Goal: Task Accomplishment & Management: Complete application form

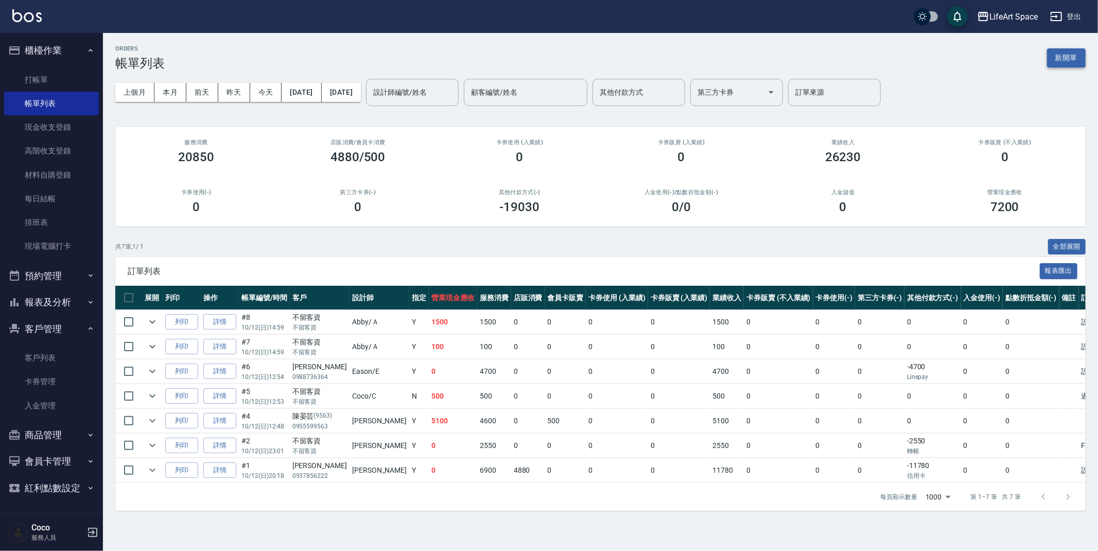
click at [1070, 57] on button "新開單" at bounding box center [1066, 57] width 39 height 19
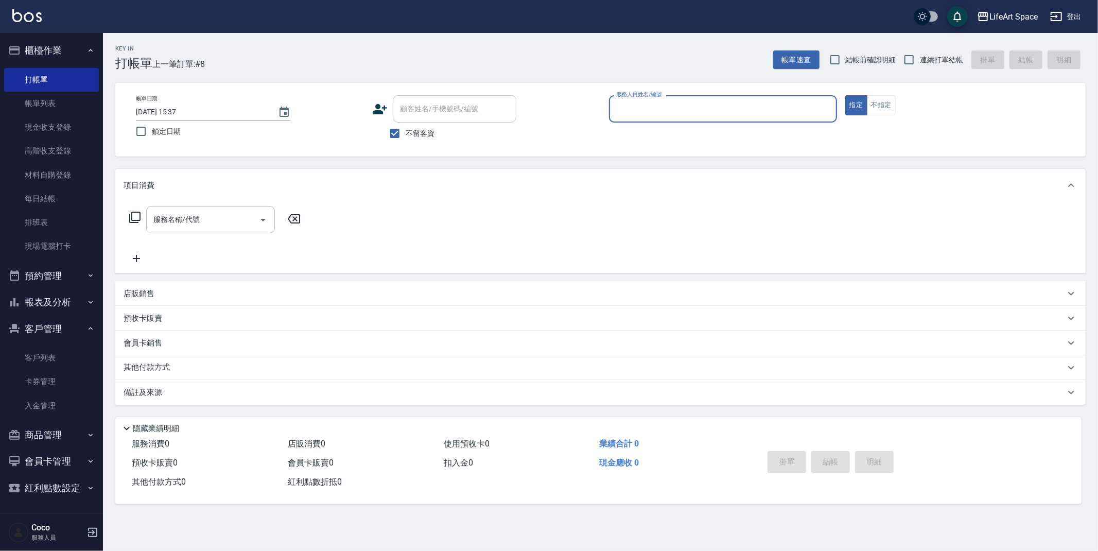
click at [391, 134] on input "不留客資" at bounding box center [395, 134] width 22 height 22
checkbox input "false"
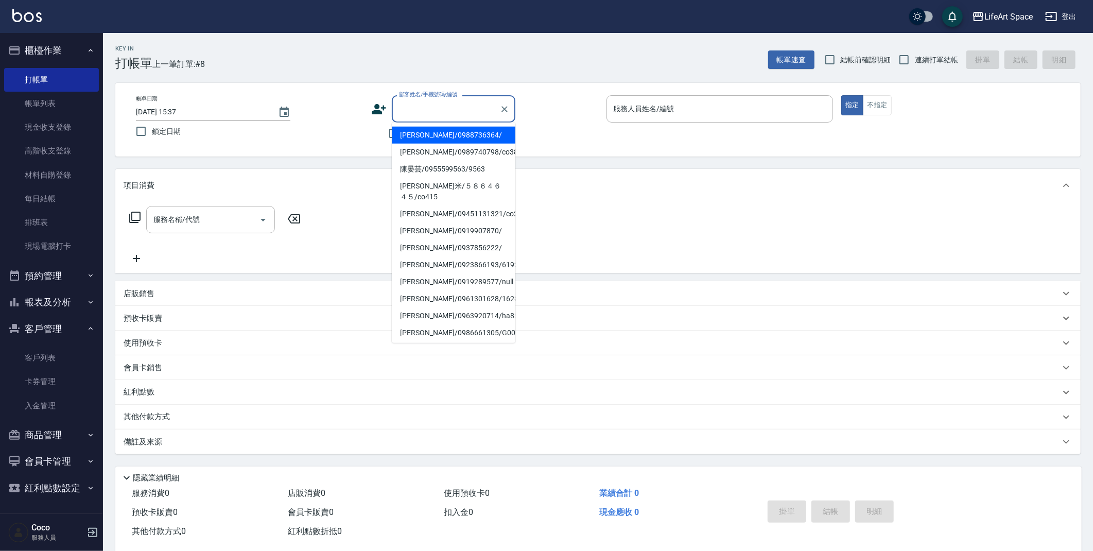
click at [430, 106] on input "顧客姓名/手機號碼/編號" at bounding box center [445, 109] width 99 height 18
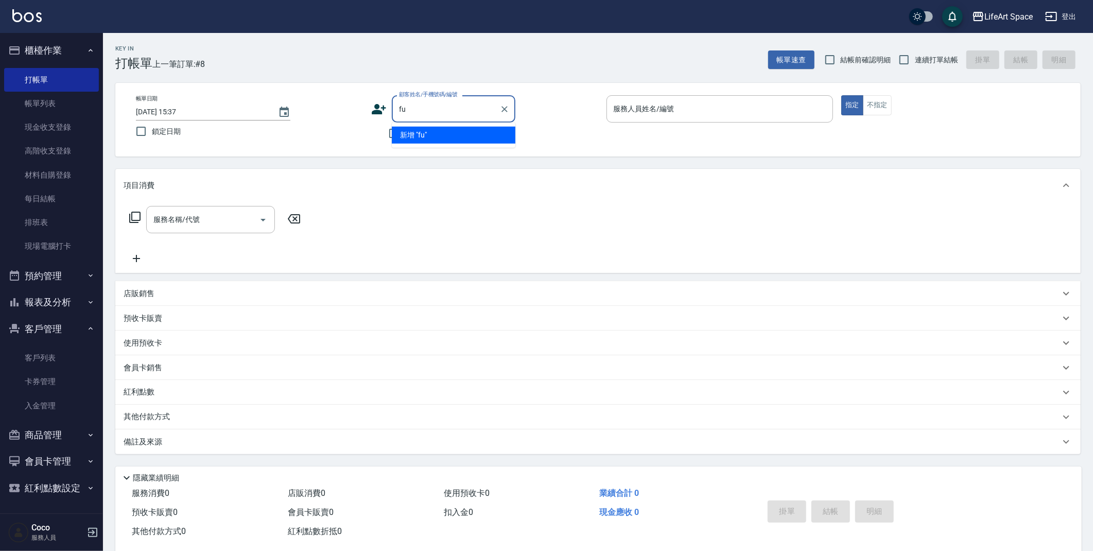
type input "f"
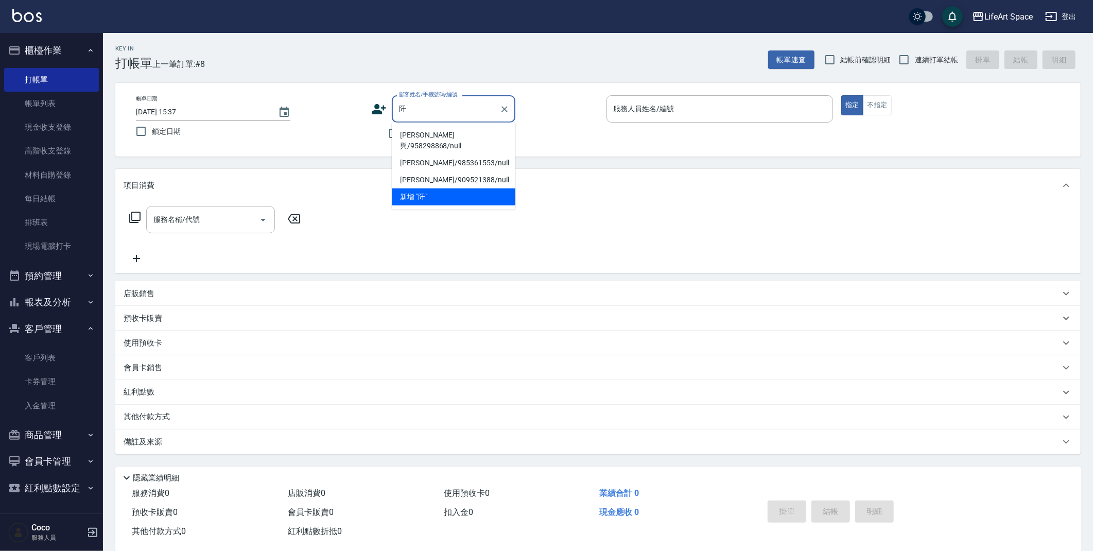
click at [469, 133] on li "[PERSON_NAME]與/958298868/null" at bounding box center [454, 141] width 124 height 28
type input "[PERSON_NAME]與/958298868/null"
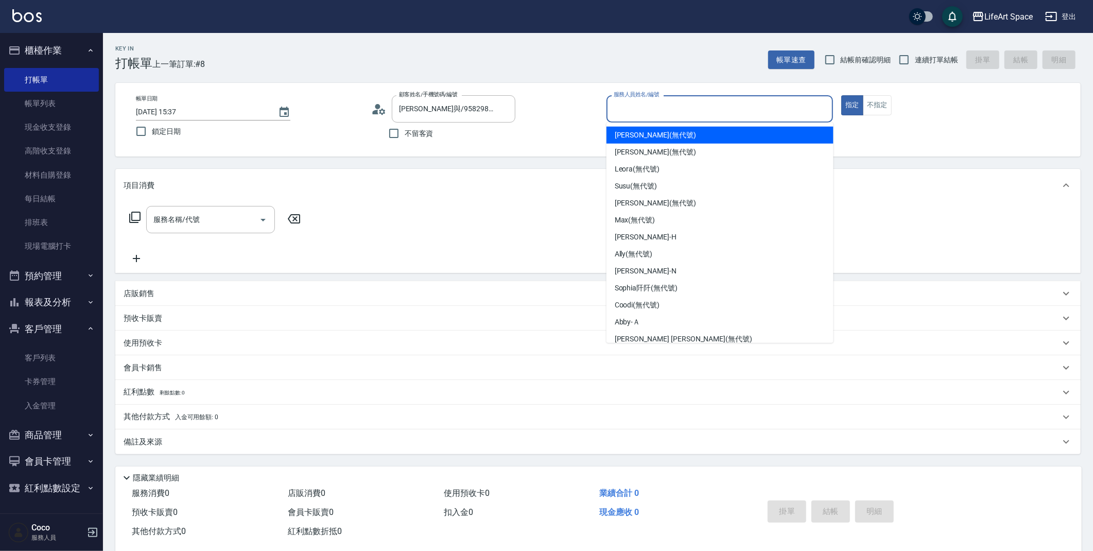
click at [625, 109] on input "服務人員姓名/編號" at bounding box center [720, 109] width 218 height 18
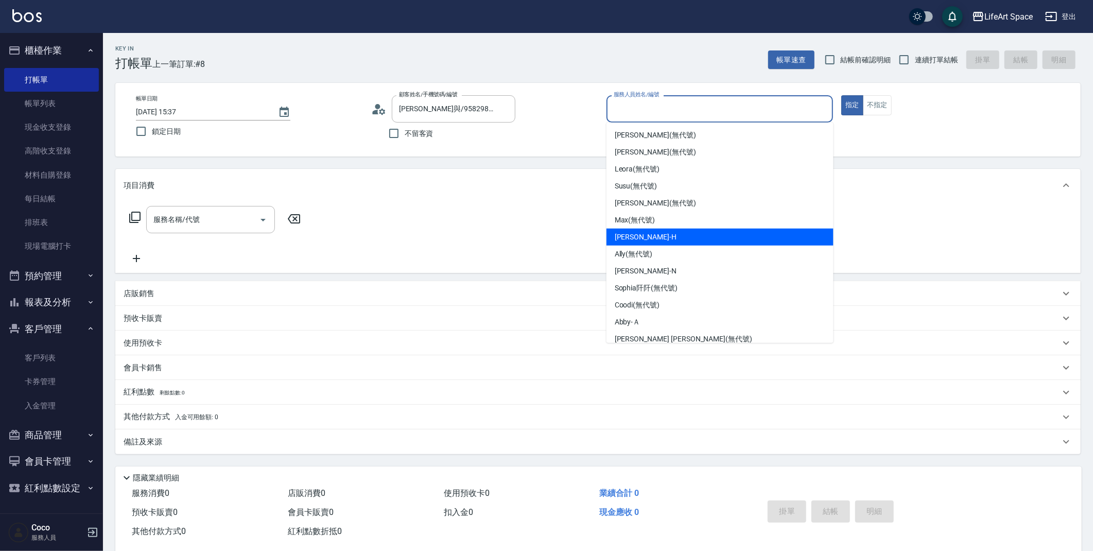
click at [652, 236] on div "[PERSON_NAME]" at bounding box center [719, 237] width 227 height 17
type input "[PERSON_NAME]"
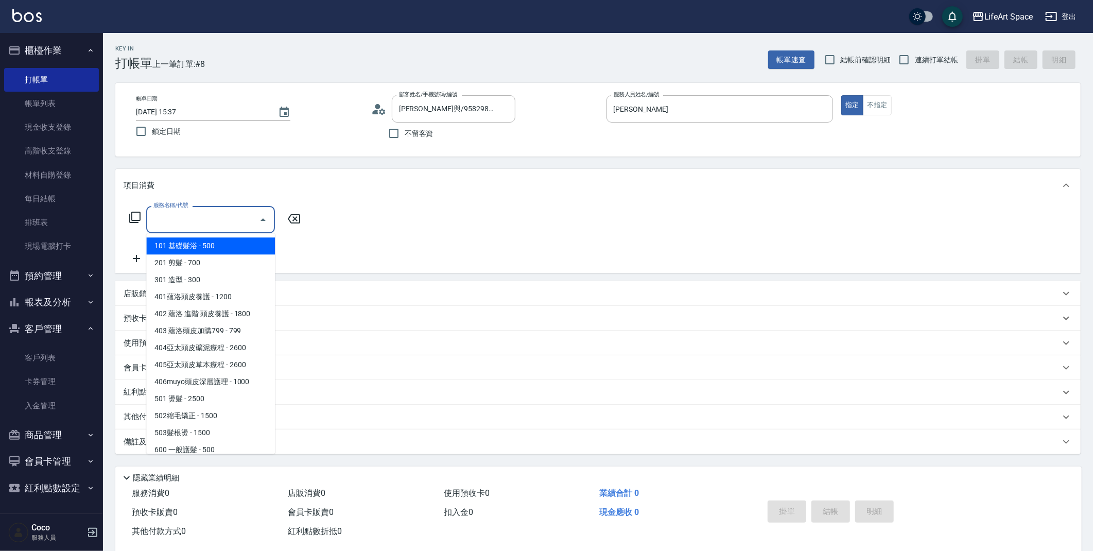
click at [219, 212] on input "服務名稱/代號" at bounding box center [203, 220] width 104 height 18
click at [222, 259] on span "201 剪髮 - 700" at bounding box center [210, 262] width 129 height 17
type input "201 剪髮(201)"
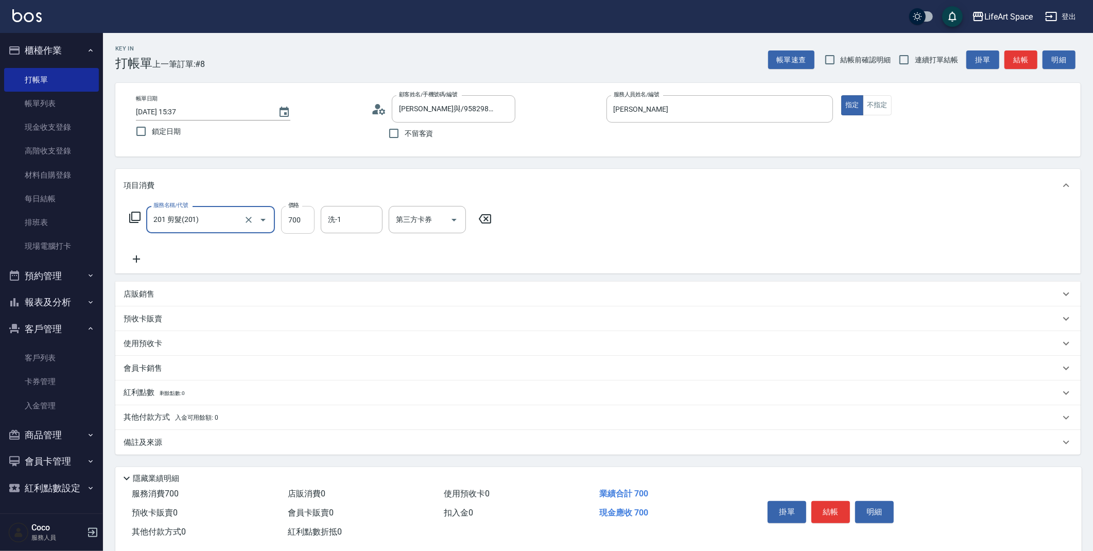
click at [309, 223] on input "700" at bounding box center [297, 220] width 33 height 28
type input "800"
click at [142, 440] on p "備註及來源" at bounding box center [143, 442] width 39 height 11
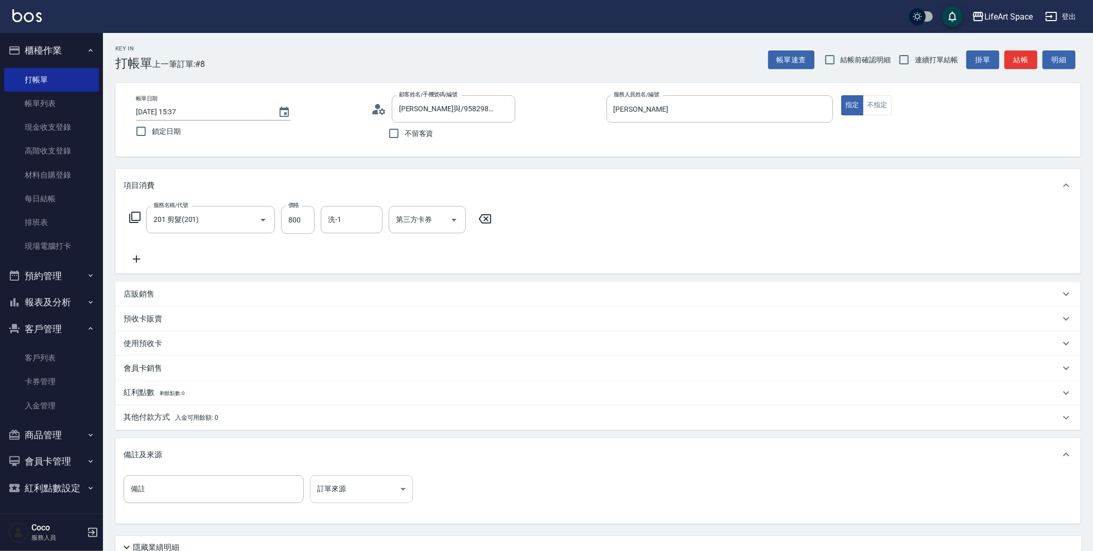
click at [366, 475] on body "LifeArt Space 登出 櫃檯作業 打帳單 帳單列表 現金收支登錄 高階收支登錄 材料自購登錄 每日結帳 排班表 現場電腦打卡 預約管理 預約管理 單…" at bounding box center [546, 317] width 1093 height 635
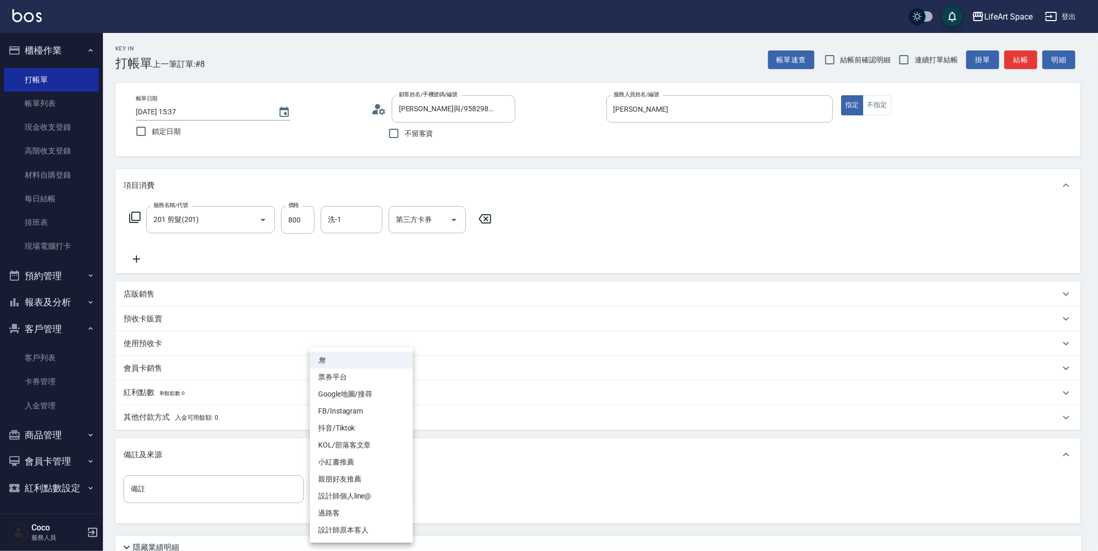
click at [353, 533] on li "設計師原本客人" at bounding box center [361, 529] width 103 height 17
type input "設計師原本客人"
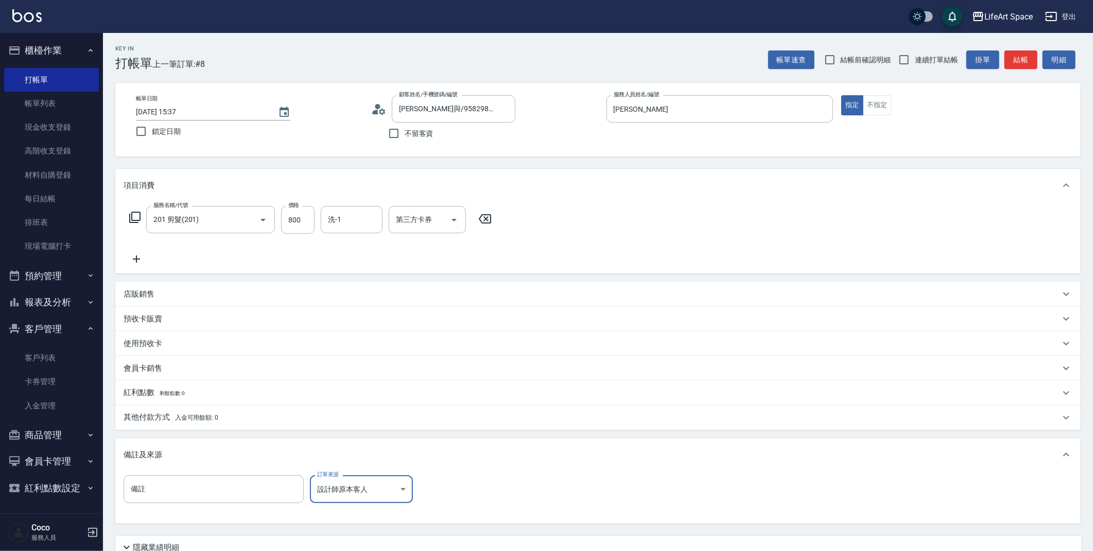
drag, startPoint x: 1097, startPoint y: 459, endPoint x: 1092, endPoint y: 550, distance: 91.3
click at [1092, 550] on html "LifeArt Space 登出 櫃檯作業 打帳單 帳單列表 現金收支登錄 高階收支登錄 材料自購登錄 每日結帳 排班表 現場電腦打卡 預約管理 預約管理 單…" at bounding box center [546, 317] width 1093 height 635
drag, startPoint x: 1094, startPoint y: 504, endPoint x: 1098, endPoint y: 538, distance: 34.2
click at [1093, 538] on html "LifeArt Space 登出 櫃檯作業 打帳單 帳單列表 現金收支登錄 高階收支登錄 材料自購登錄 每日結帳 排班表 現場電腦打卡 預約管理 預約管理 單…" at bounding box center [546, 317] width 1093 height 635
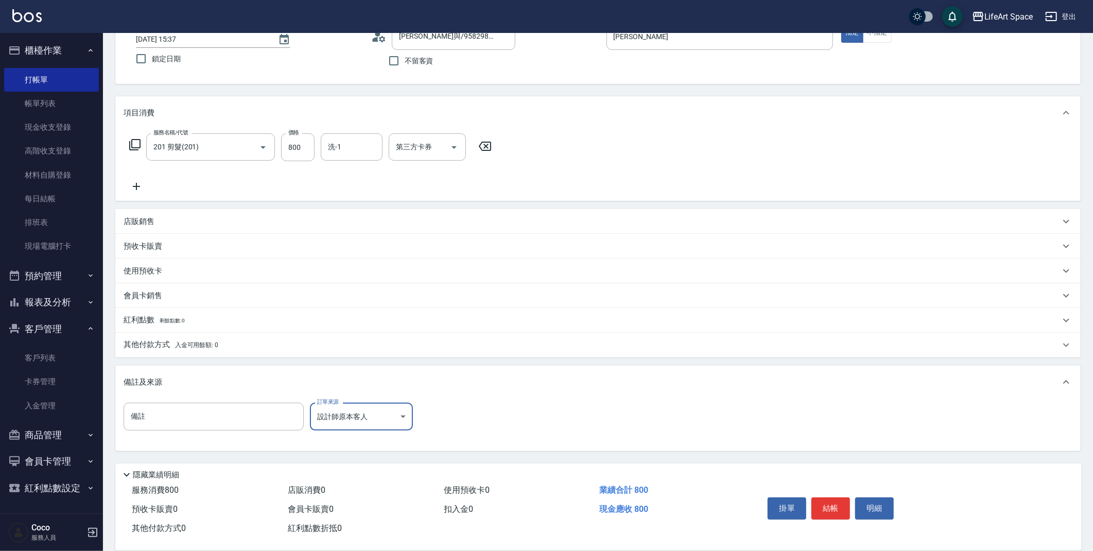
scroll to position [76, 0]
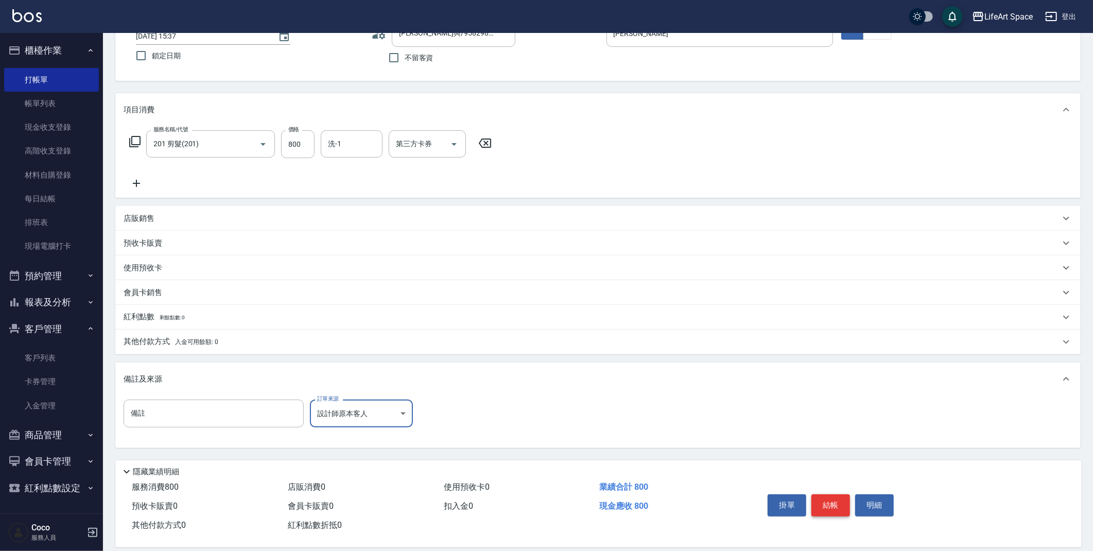
click at [836, 506] on button "結帳" at bounding box center [830, 505] width 39 height 22
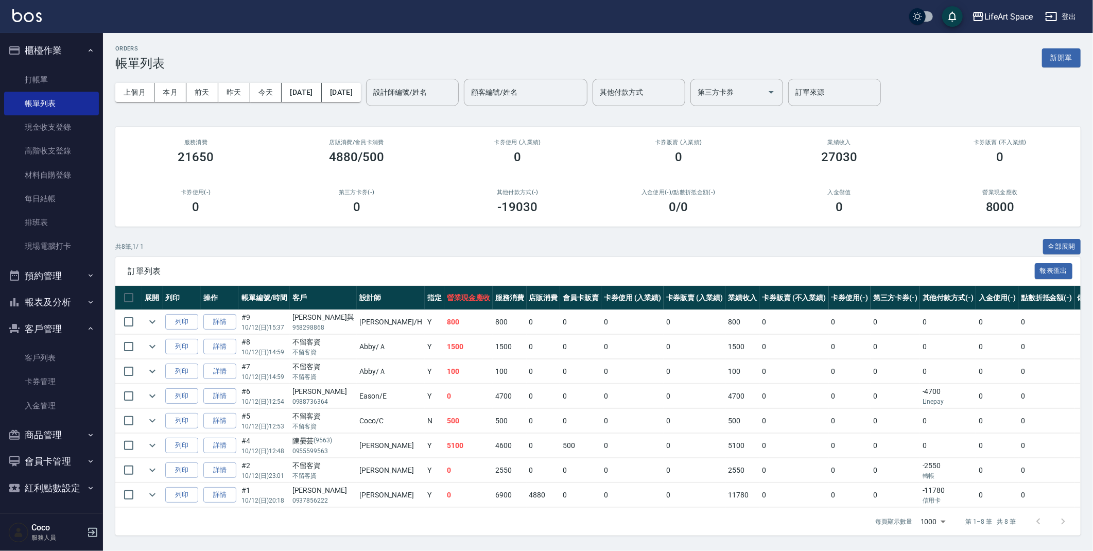
click at [1068, 62] on button "新開單" at bounding box center [1061, 57] width 39 height 19
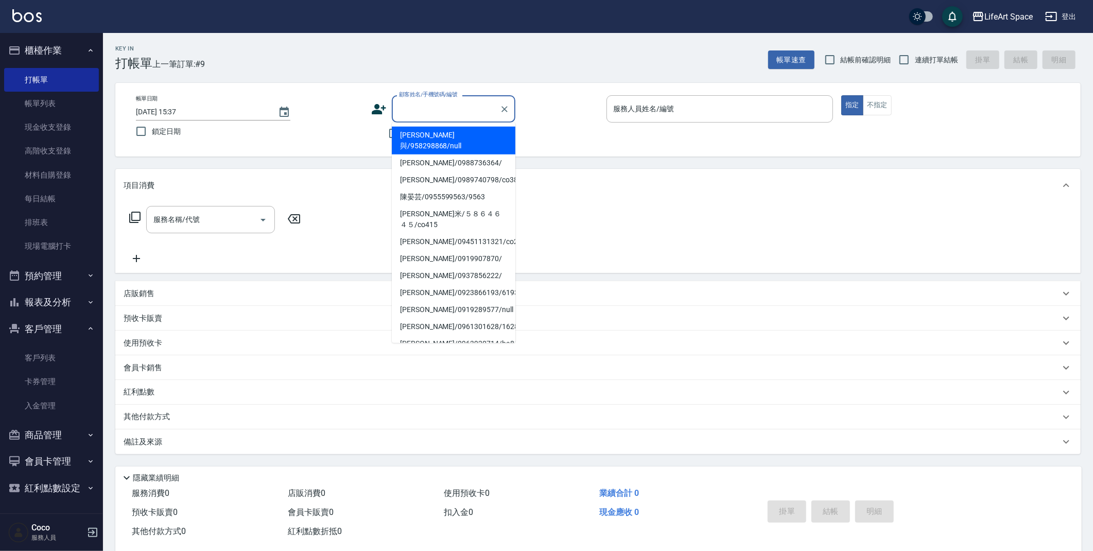
click at [448, 111] on input "顧客姓名/手機號碼/編號" at bounding box center [445, 109] width 99 height 18
type input "t"
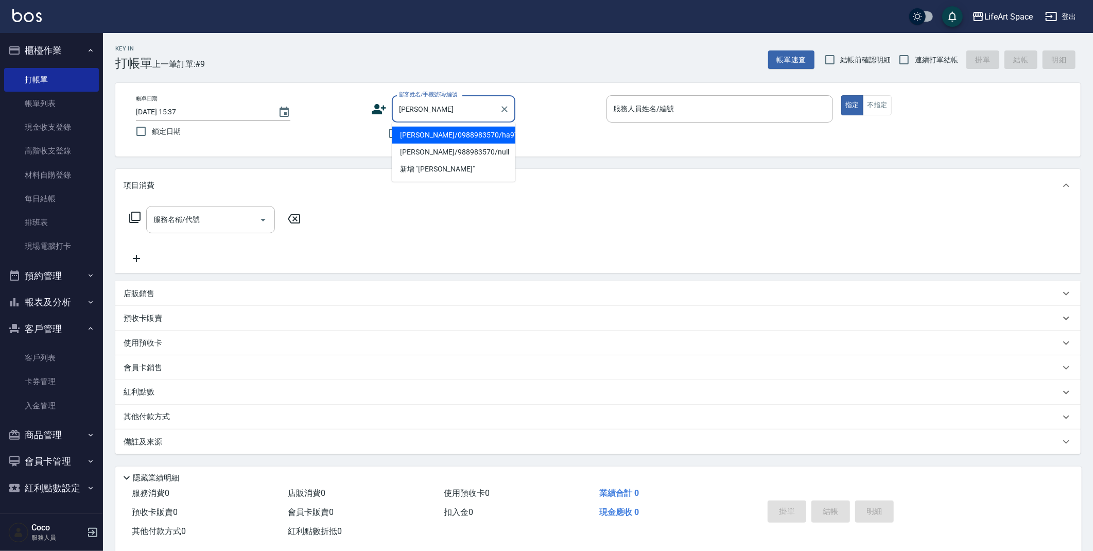
click at [430, 131] on li "[PERSON_NAME]/0988983570/ha97" at bounding box center [454, 135] width 124 height 17
type input "[PERSON_NAME]/0988983570/ha97"
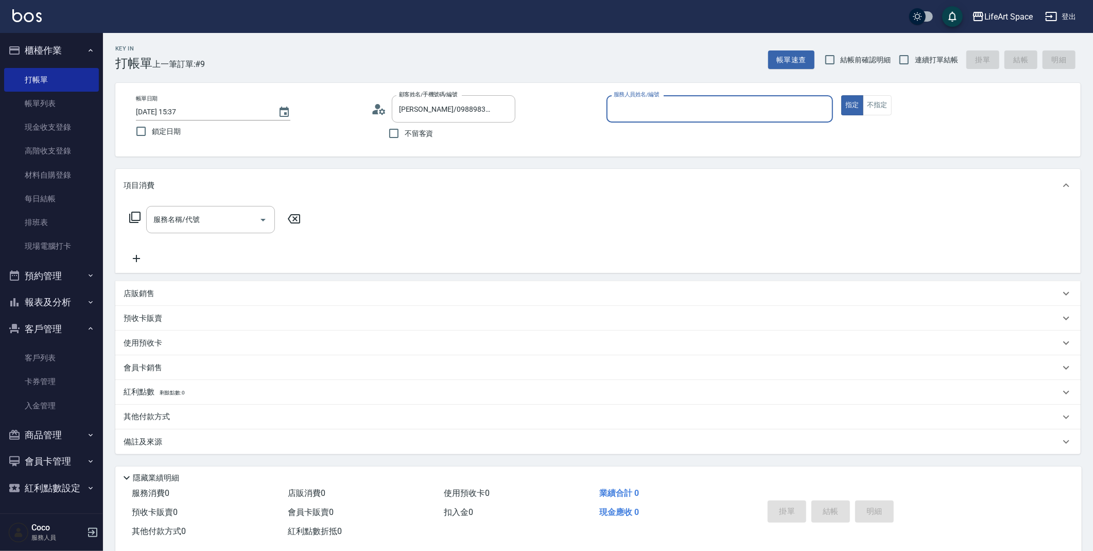
type input "[PERSON_NAME]"
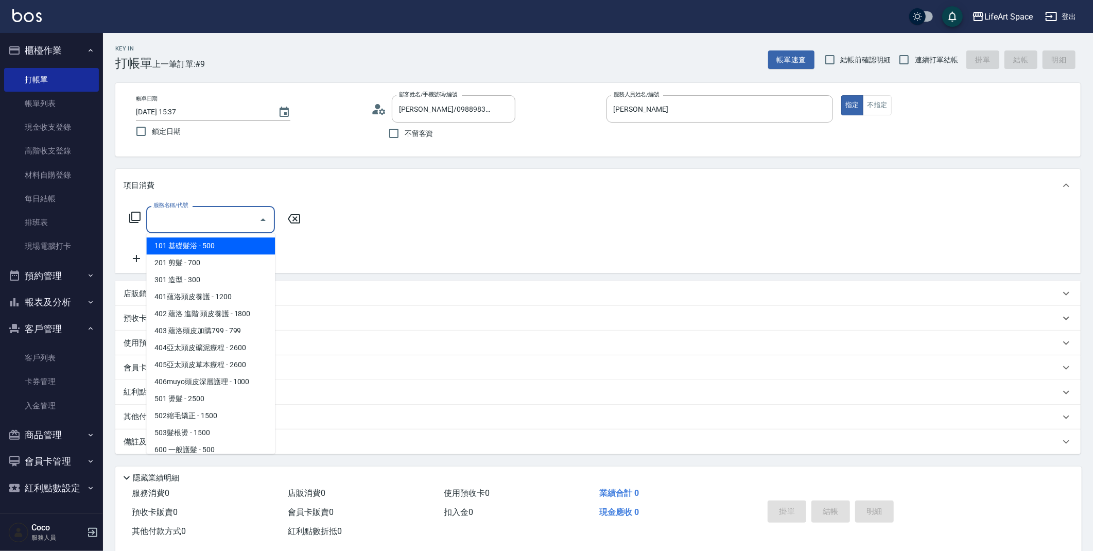
click at [200, 219] on input "服務名稱/代號" at bounding box center [203, 220] width 104 height 18
click at [198, 269] on span "201 剪髮 - 700" at bounding box center [210, 262] width 129 height 17
type input "201 剪髮(201)"
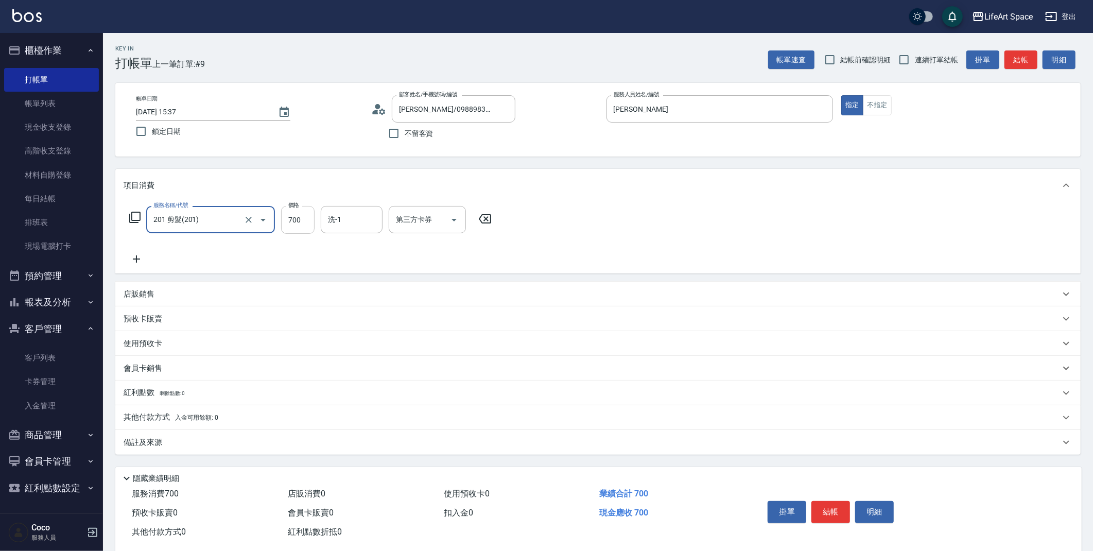
click at [303, 219] on input "700" at bounding box center [297, 220] width 33 height 28
type input "800"
click at [355, 221] on input "洗-1" at bounding box center [351, 220] width 53 height 18
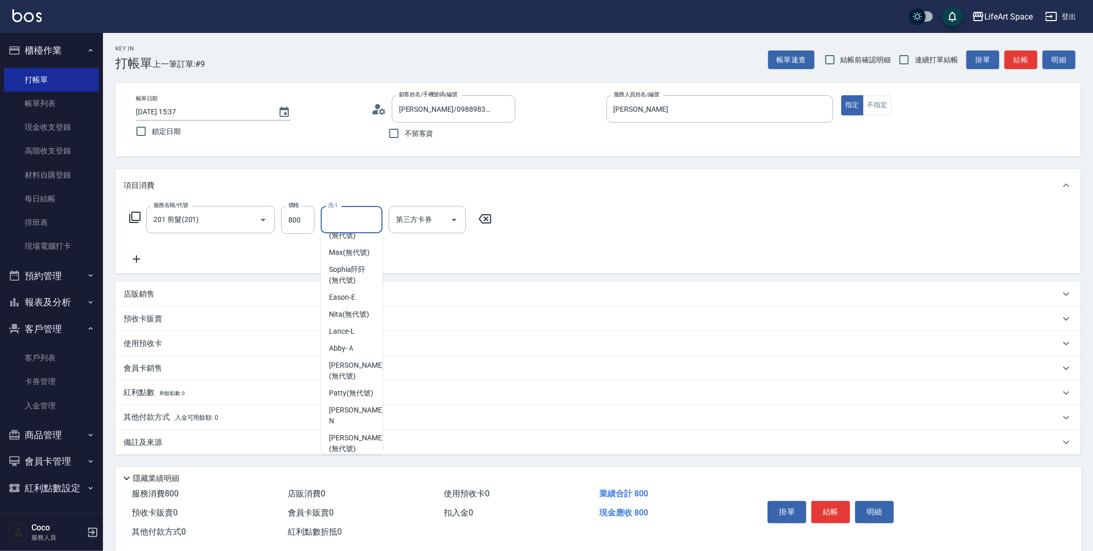
scroll to position [286, 0]
click at [357, 396] on span "[PERSON_NAME] (無代號)" at bounding box center [351, 391] width 44 height 11
type input "Patty(無代號)"
click at [156, 442] on p "備註及來源" at bounding box center [143, 442] width 39 height 11
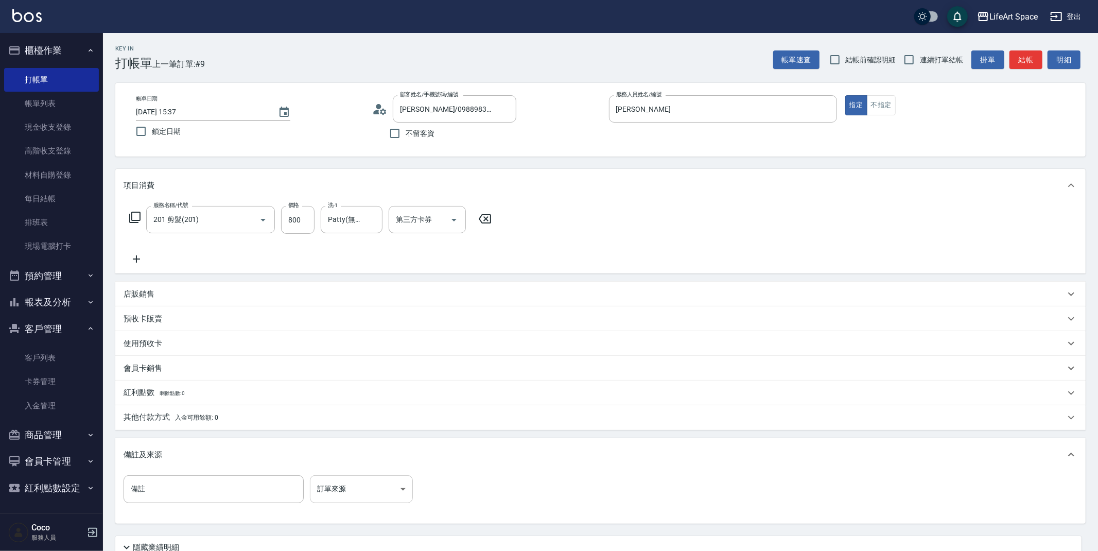
click at [376, 488] on body "LifeArt Space 登出 櫃檯作業 打帳單 帳單列表 現金收支登錄 高階收支登錄 材料自購登錄 每日結帳 排班表 現場電腦打卡 預約管理 預約管理 單…" at bounding box center [549, 317] width 1098 height 635
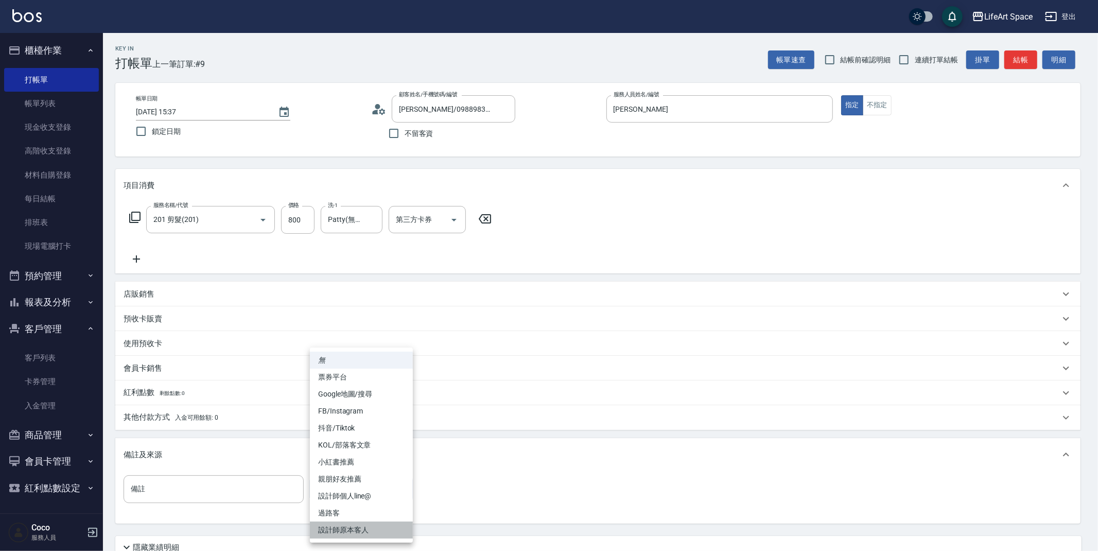
click at [359, 523] on li "設計師原本客人" at bounding box center [361, 529] width 103 height 17
type input "設計師原本客人"
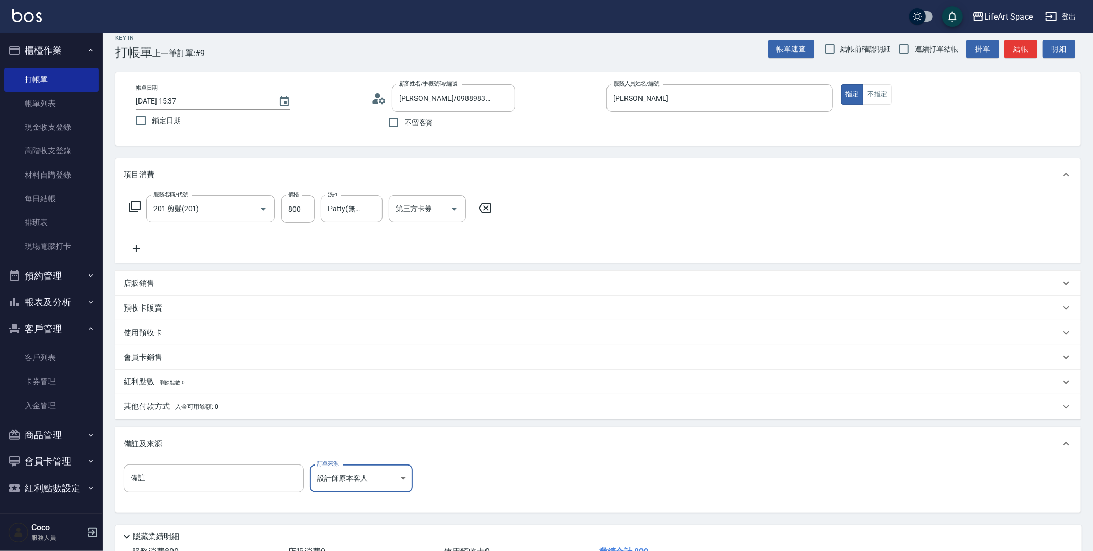
scroll to position [88, 0]
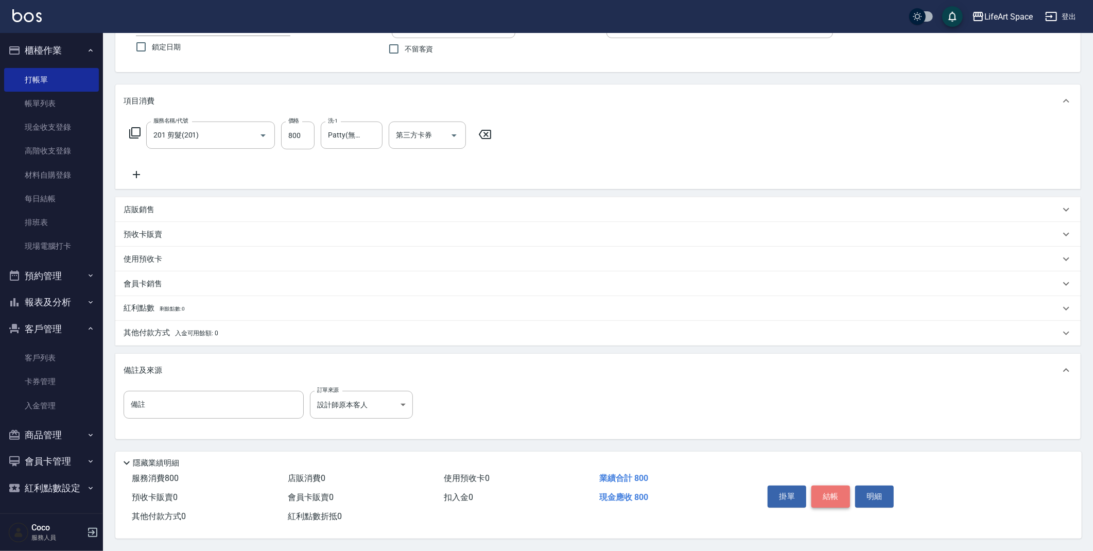
click at [837, 487] on button "結帳" at bounding box center [830, 496] width 39 height 22
